Goal: Task Accomplishment & Management: Manage account settings

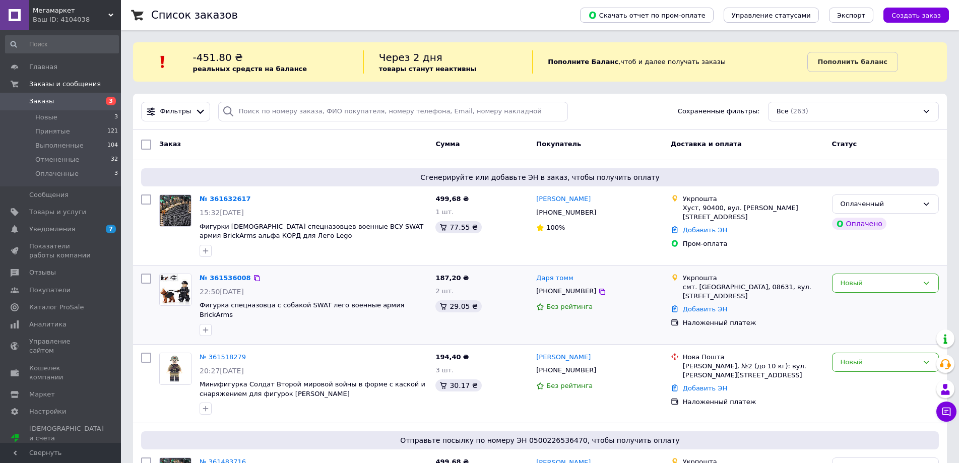
scroll to position [101, 0]
click at [220, 192] on div "№ 361632617 15:32[DATE] Фигурки [DEMOGRAPHIC_DATA] спецназовцев военные ВСУ SWA…" at bounding box center [314, 225] width 236 height 71
click at [220, 198] on link "№ 361632617" at bounding box center [225, 199] width 51 height 8
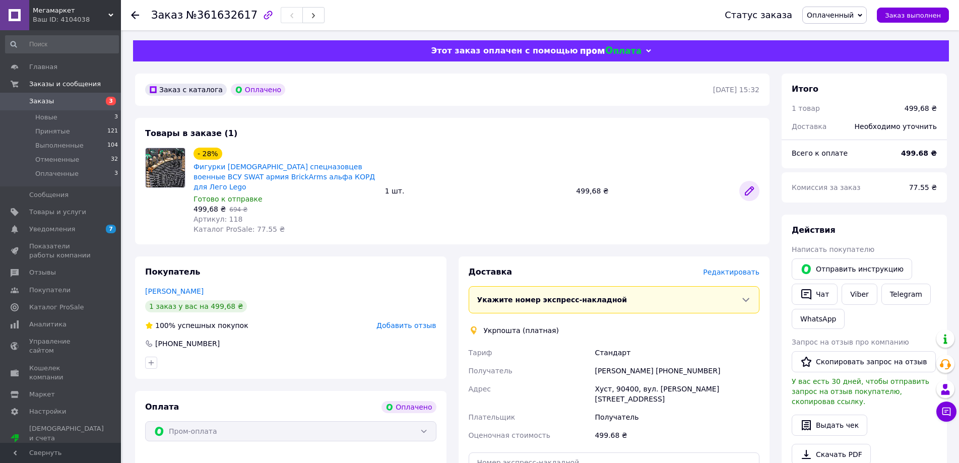
click at [746, 186] on icon at bounding box center [749, 191] width 12 height 12
click at [74, 100] on span "Заказы" at bounding box center [61, 101] width 64 height 9
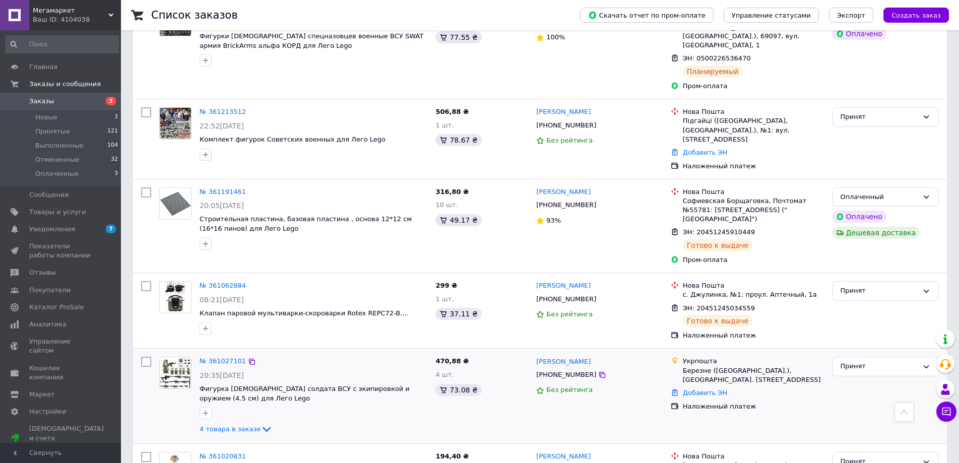
scroll to position [554, 0]
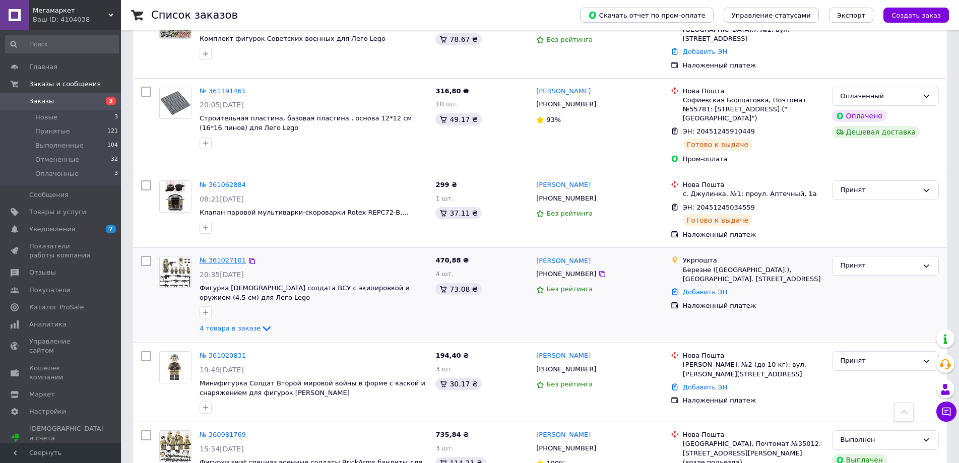
click at [222, 256] on link "№ 361027101" at bounding box center [223, 260] width 46 height 8
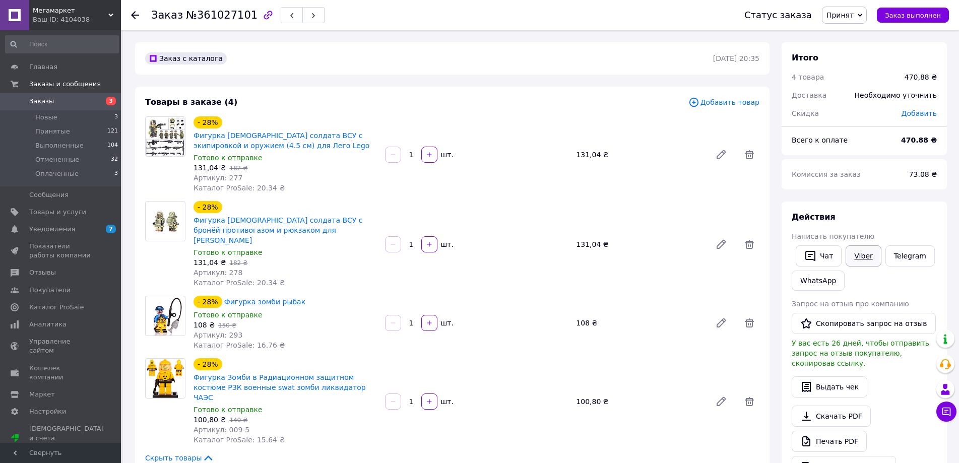
click at [851, 252] on link "Viber" at bounding box center [862, 255] width 35 height 21
click at [804, 290] on link "WhatsApp" at bounding box center [818, 281] width 53 height 20
